Goal: Task Accomplishment & Management: Complete application form

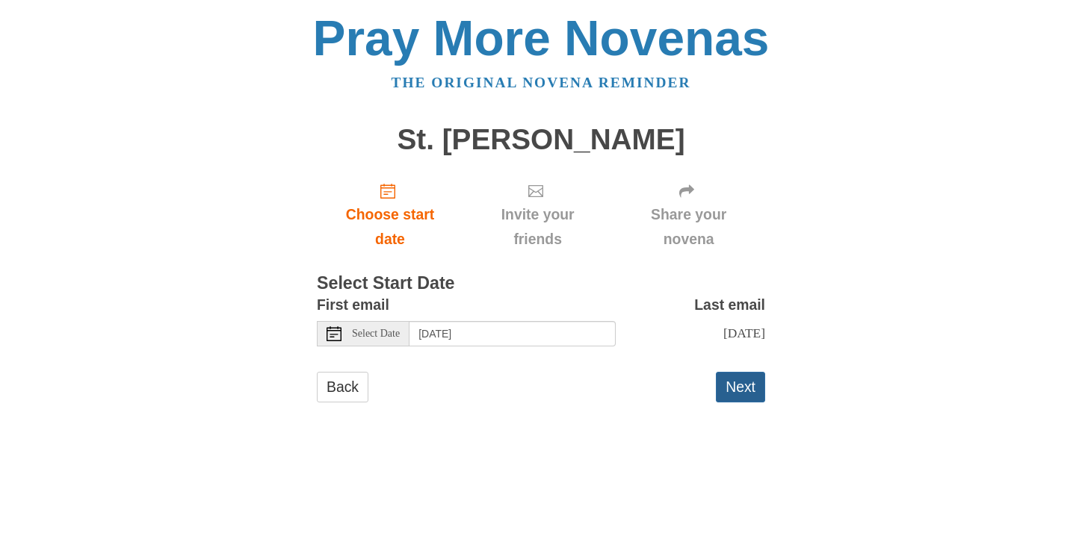
click at [748, 394] on button "Next" at bounding box center [740, 387] width 49 height 31
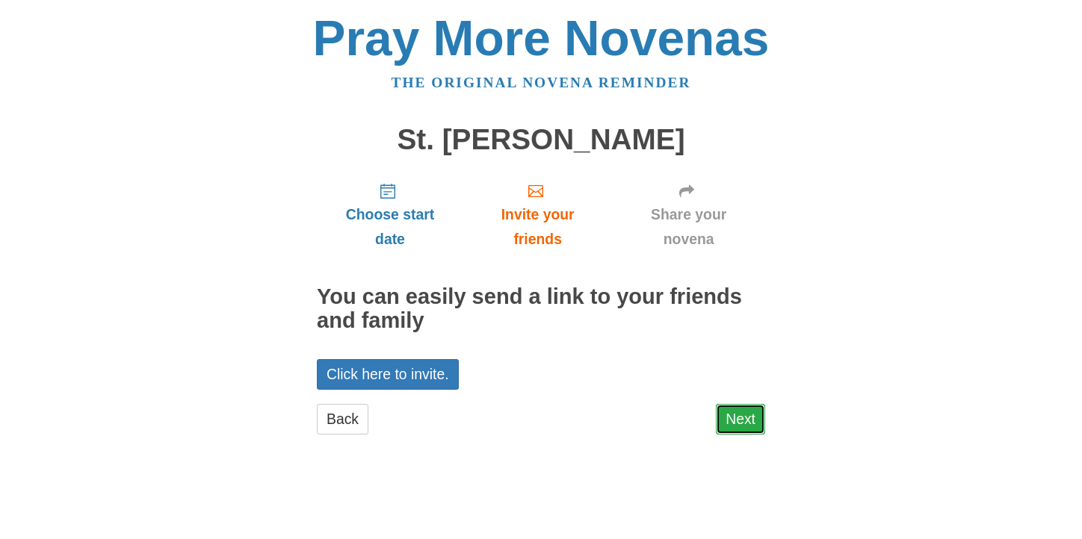
click at [745, 419] on link "Next" at bounding box center [740, 419] width 49 height 31
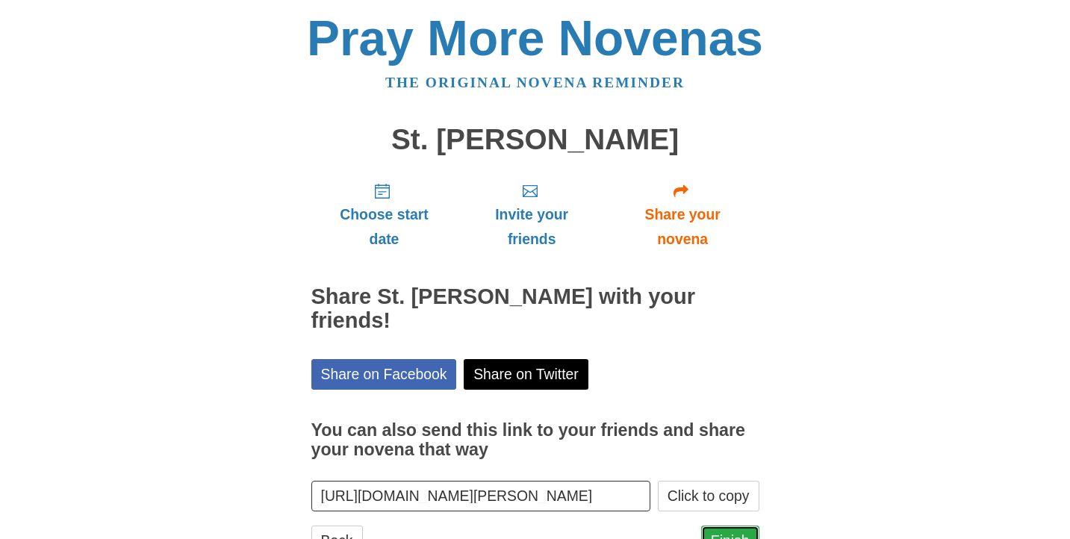
click at [742, 526] on link "Finish" at bounding box center [730, 541] width 58 height 31
